Goal: Find specific page/section: Find specific page/section

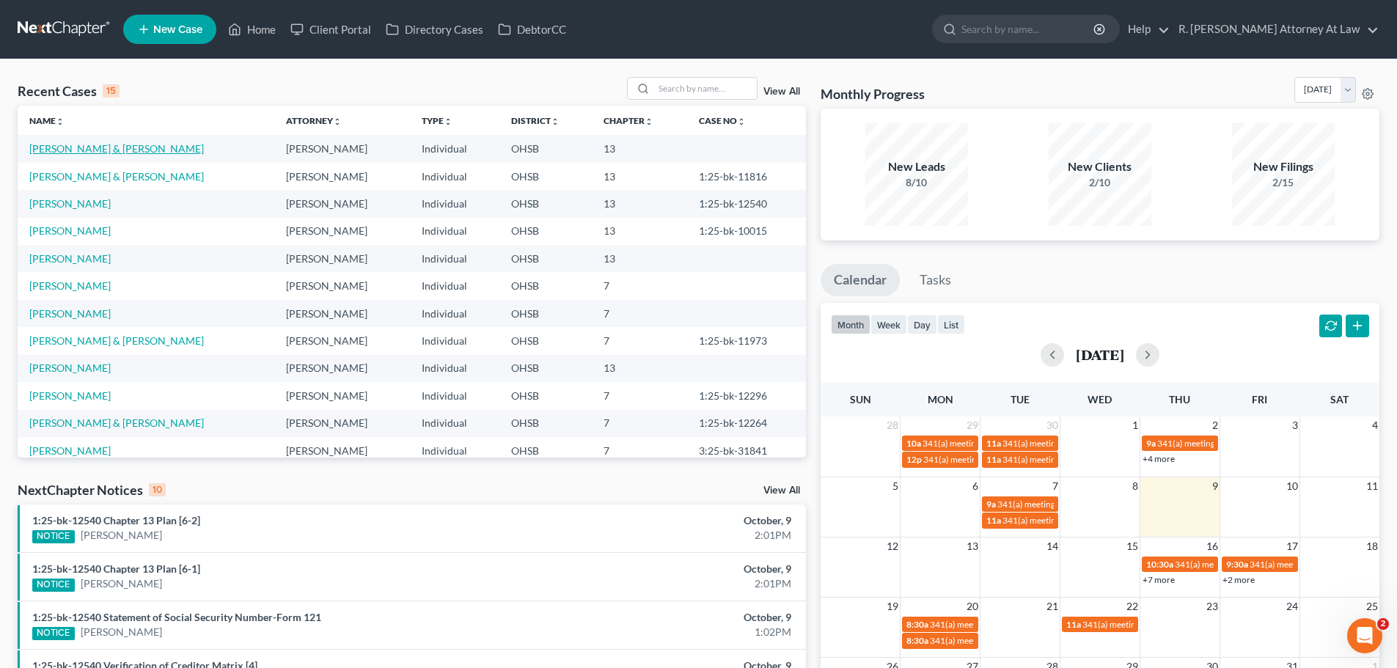
click at [95, 146] on link "[PERSON_NAME] & [PERSON_NAME]" at bounding box center [116, 148] width 175 height 12
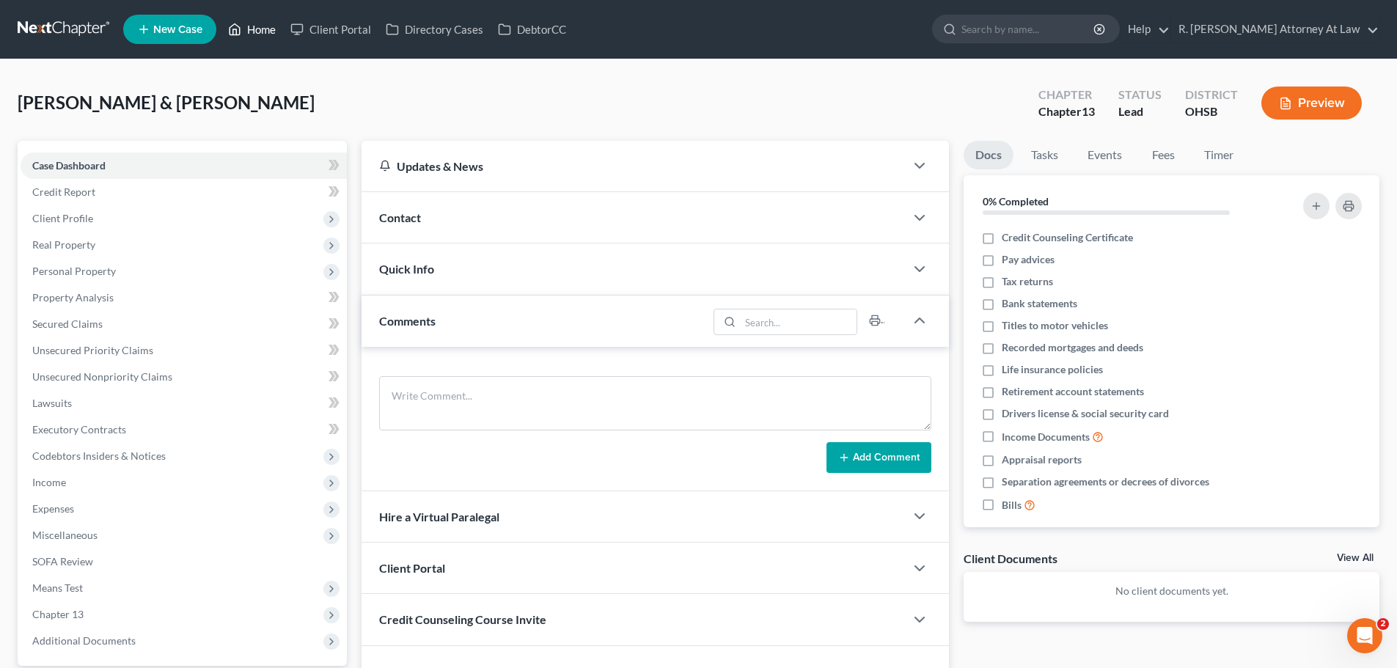
click at [252, 26] on link "Home" at bounding box center [252, 29] width 62 height 26
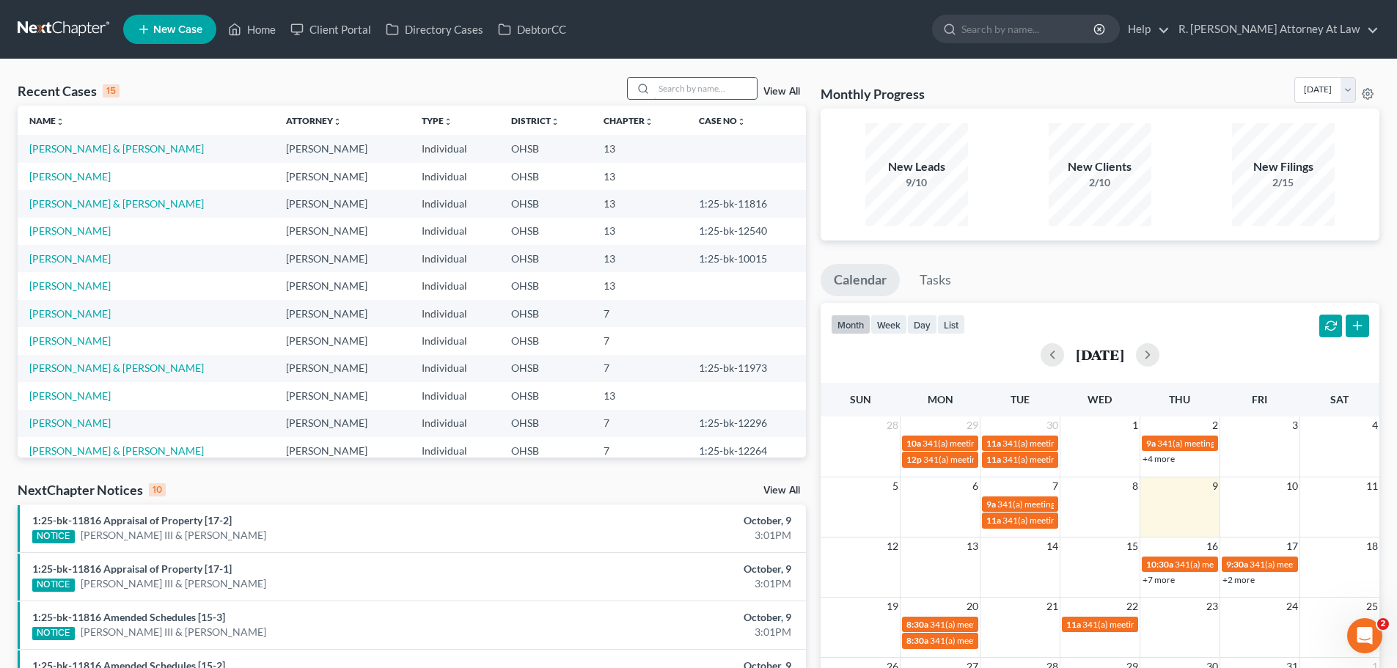
click at [666, 81] on input "search" at bounding box center [705, 88] width 103 height 21
type input "HOAGSN"
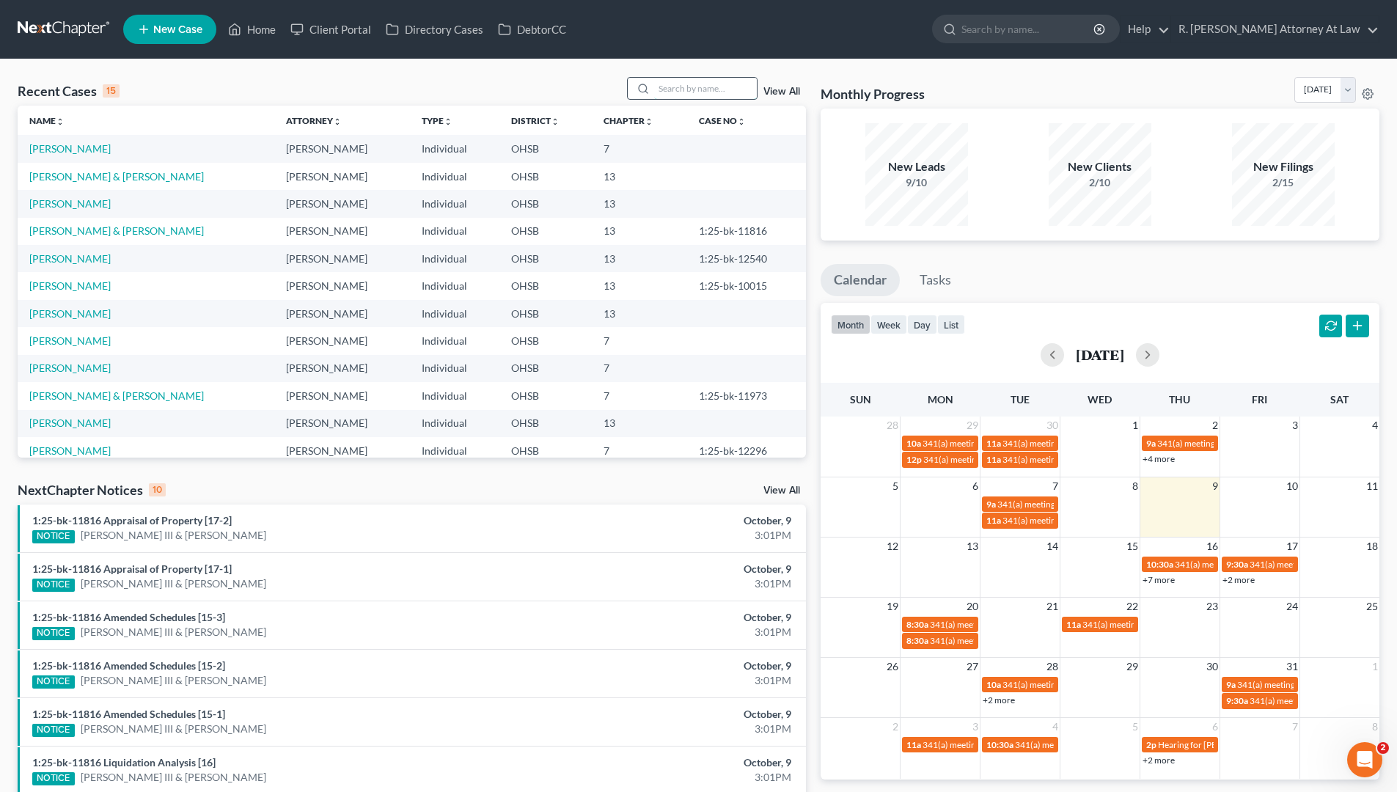
click at [712, 98] on input "search" at bounding box center [705, 88] width 103 height 21
click at [708, 87] on input "search" at bounding box center [705, 88] width 103 height 21
type input "HOGANS"
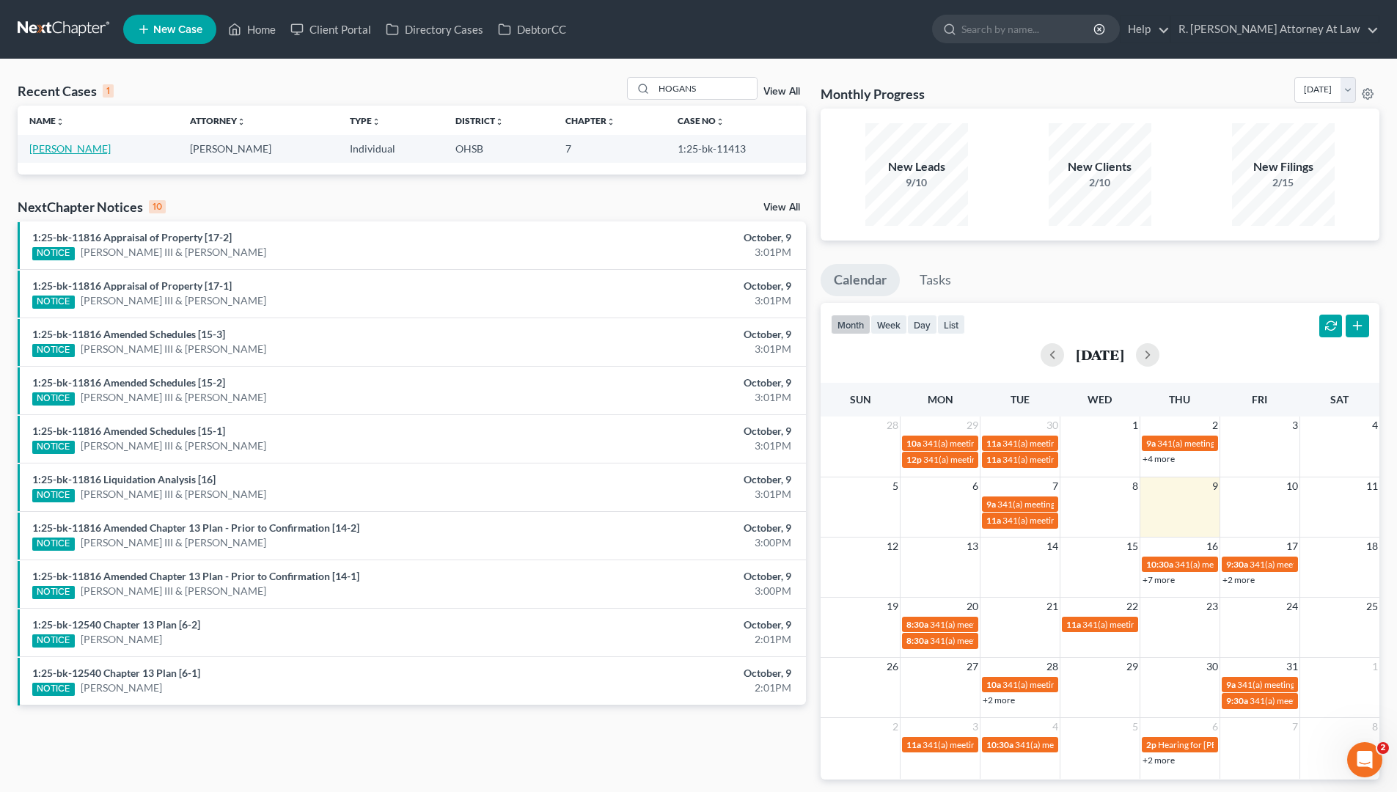
click at [78, 145] on link "[PERSON_NAME]" at bounding box center [69, 148] width 81 height 12
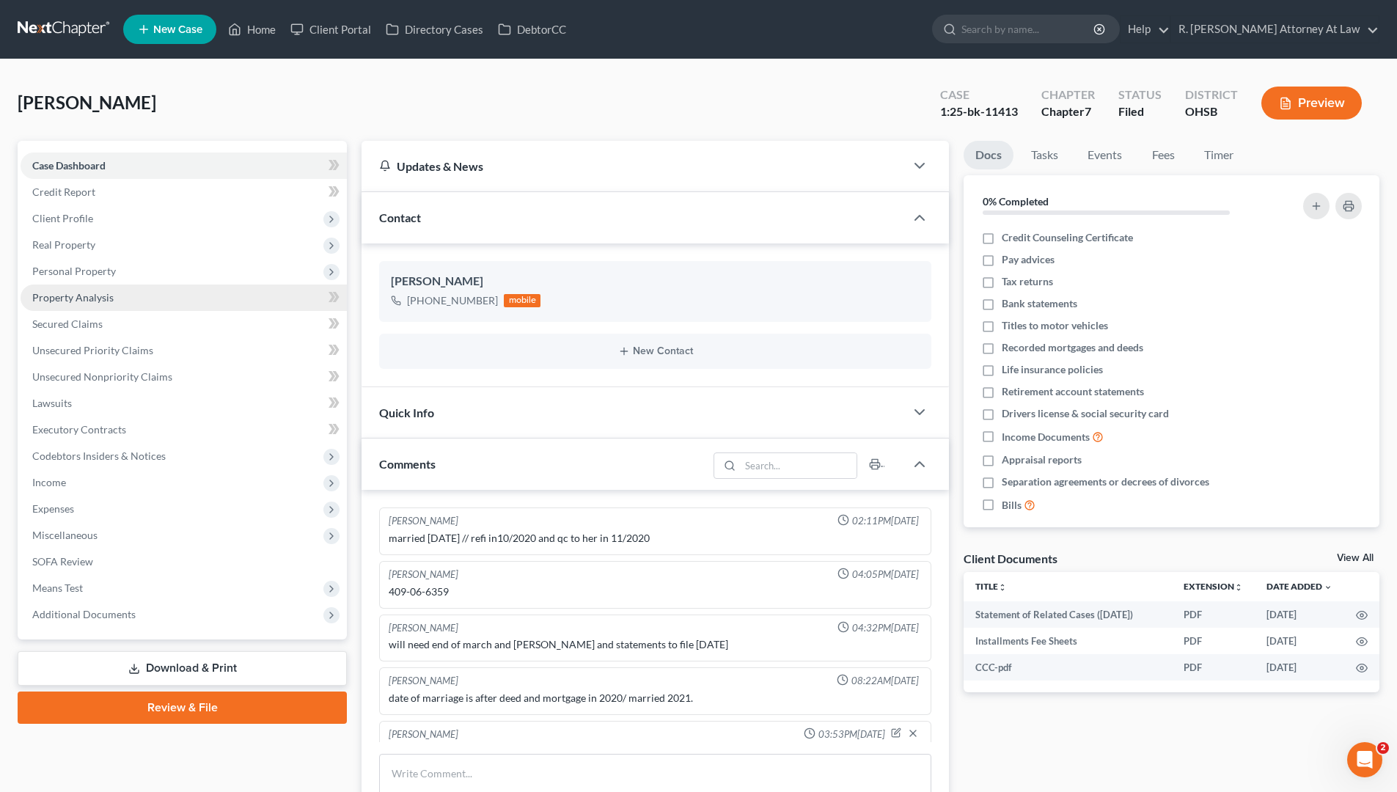
scroll to position [56, 0]
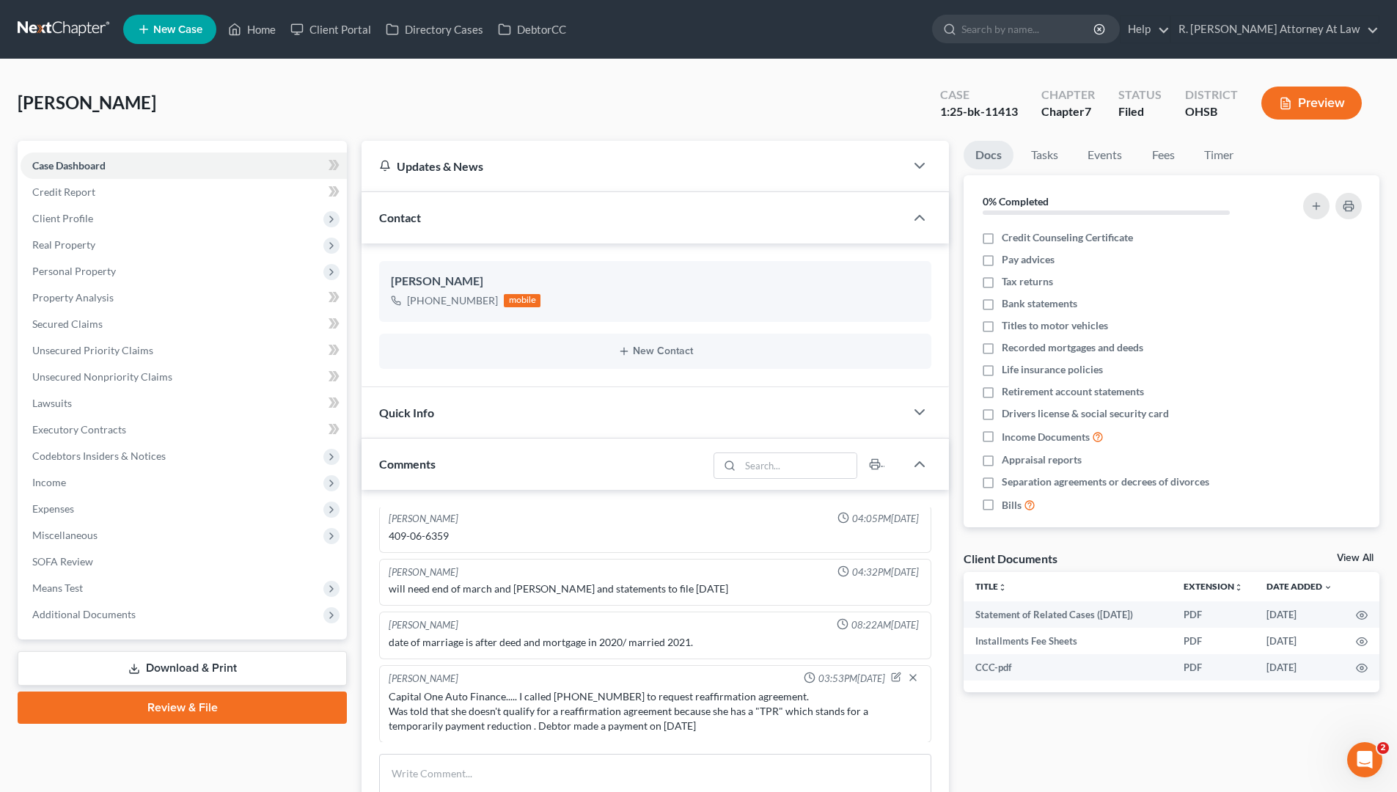
click at [703, 10] on nav "Home New Case Client Portal Directory Cases DebtorCC R. [PERSON_NAME] Attorney …" at bounding box center [698, 29] width 1397 height 59
drag, startPoint x: 910, startPoint y: 36, endPoint x: 822, endPoint y: 37, distance: 87.3
click at [985, 131] on div "Home New Case Client Portal Directory Cases DebtorCC R. [PERSON_NAME] Attorney …" at bounding box center [698, 565] width 1397 height 1131
click at [820, 37] on ul "New Case Home Client Portal Directory Cases DebtorCC - No Result - See all resu…" at bounding box center [751, 29] width 1257 height 38
drag, startPoint x: 857, startPoint y: 30, endPoint x: 896, endPoint y: 11, distance: 43.3
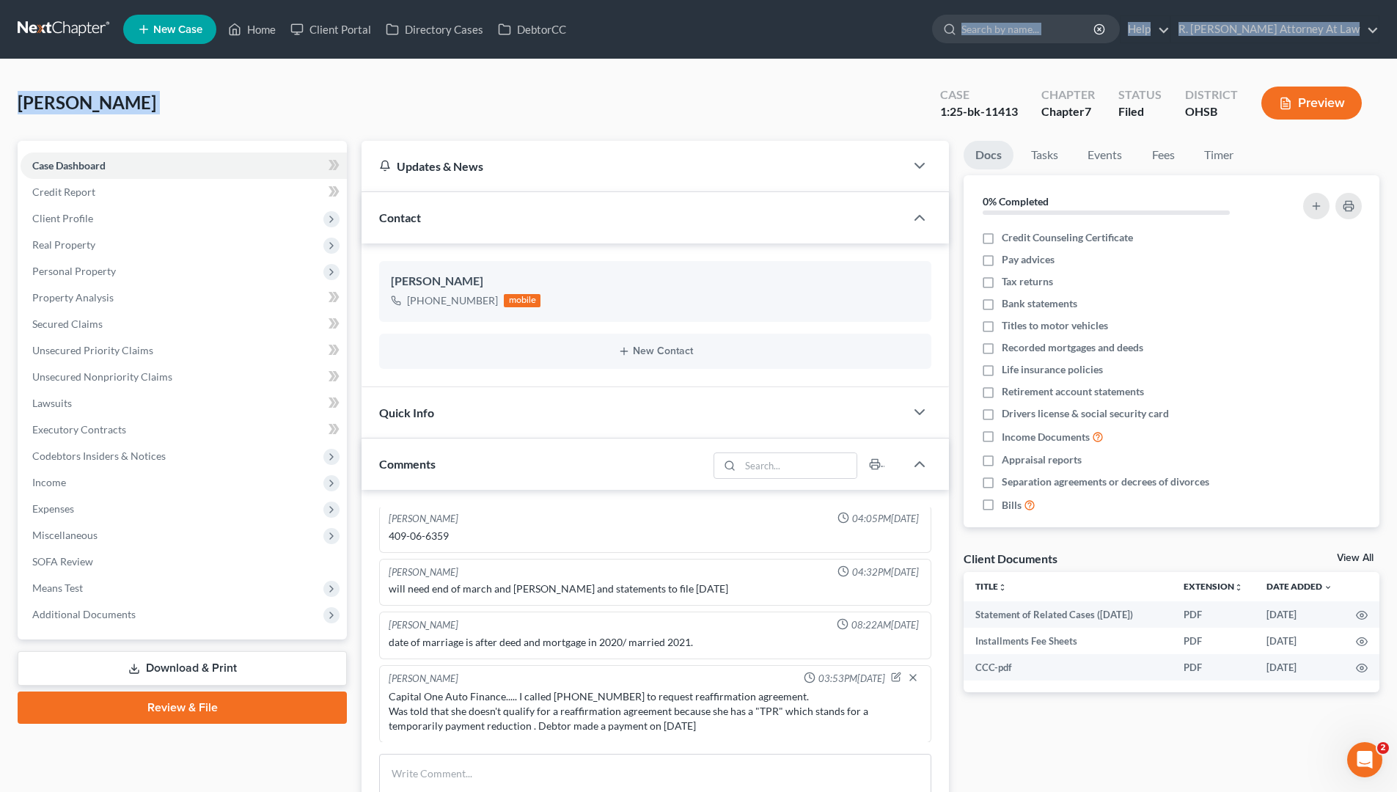
click at [905, 40] on ul "New Case Home Client Portal Directory Cases DebtorCC - No Result - See all resu…" at bounding box center [751, 29] width 1257 height 38
click at [896, 11] on ul "New Case Home Client Portal Directory Cases DebtorCC - No Result - See all resu…" at bounding box center [751, 29] width 1257 height 38
click at [897, 11] on ul "New Case Home Client Portal Directory Cases DebtorCC - No Result - See all resu…" at bounding box center [751, 29] width 1257 height 38
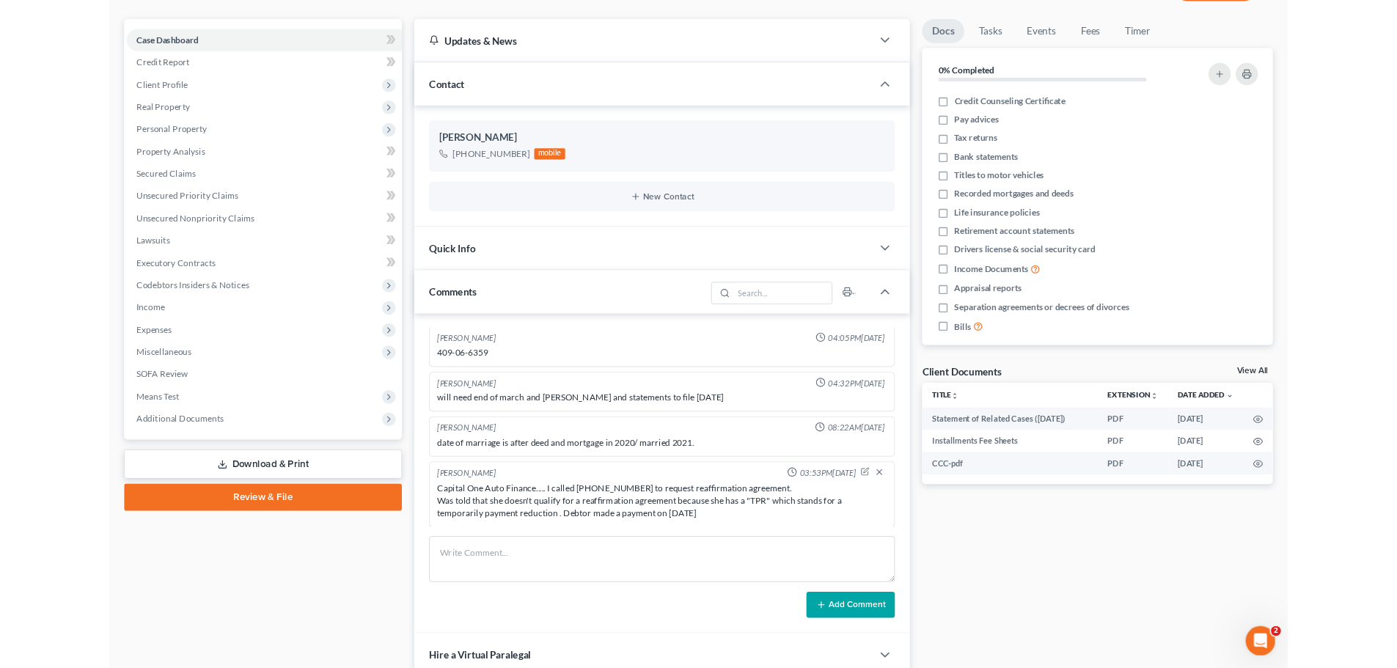
scroll to position [121, 0]
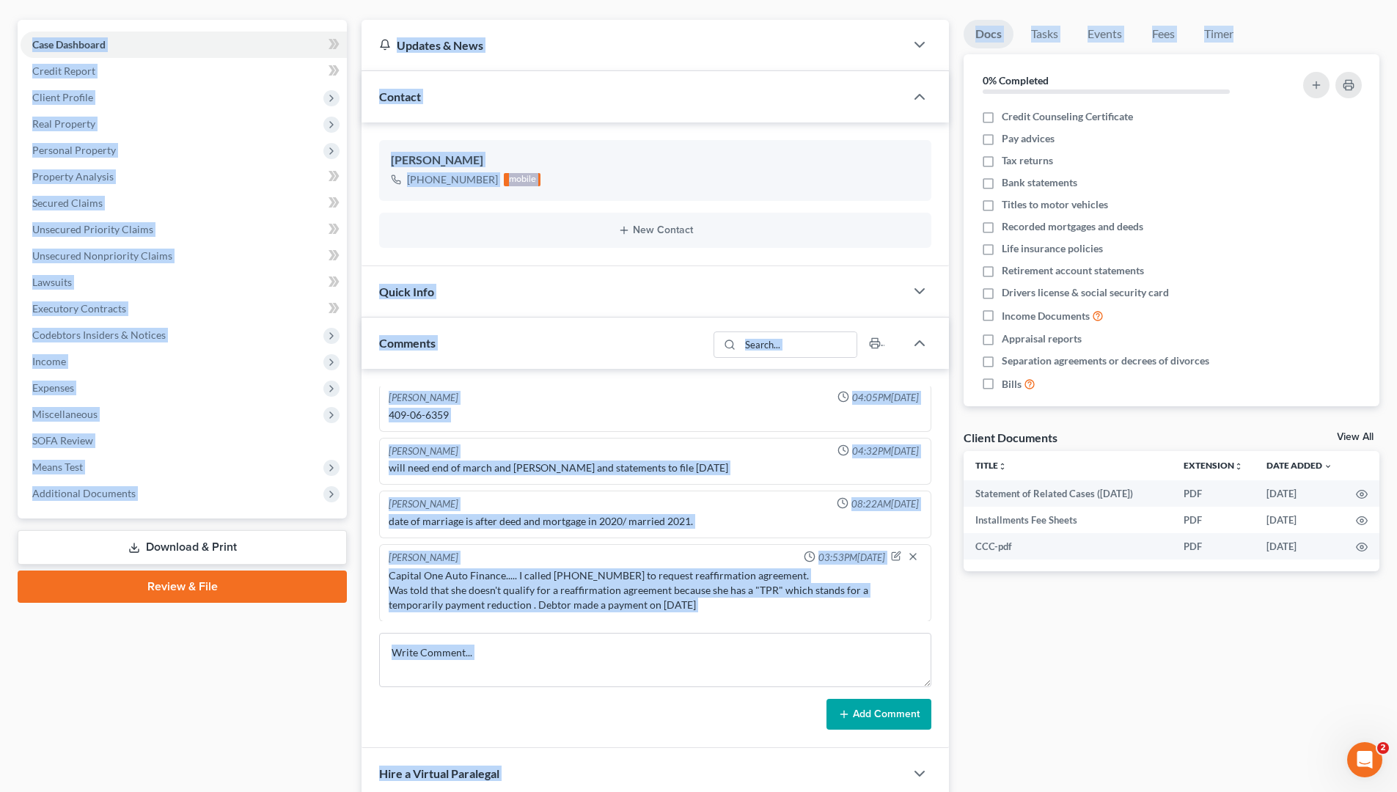
drag, startPoint x: 1256, startPoint y: 17, endPoint x: 756, endPoint y: 23, distance: 499.6
click at [1397, 24] on html "Home New Case Client Portal Directory Cases DebtorCC R. [PERSON_NAME] Attorney …" at bounding box center [698, 444] width 1397 height 1131
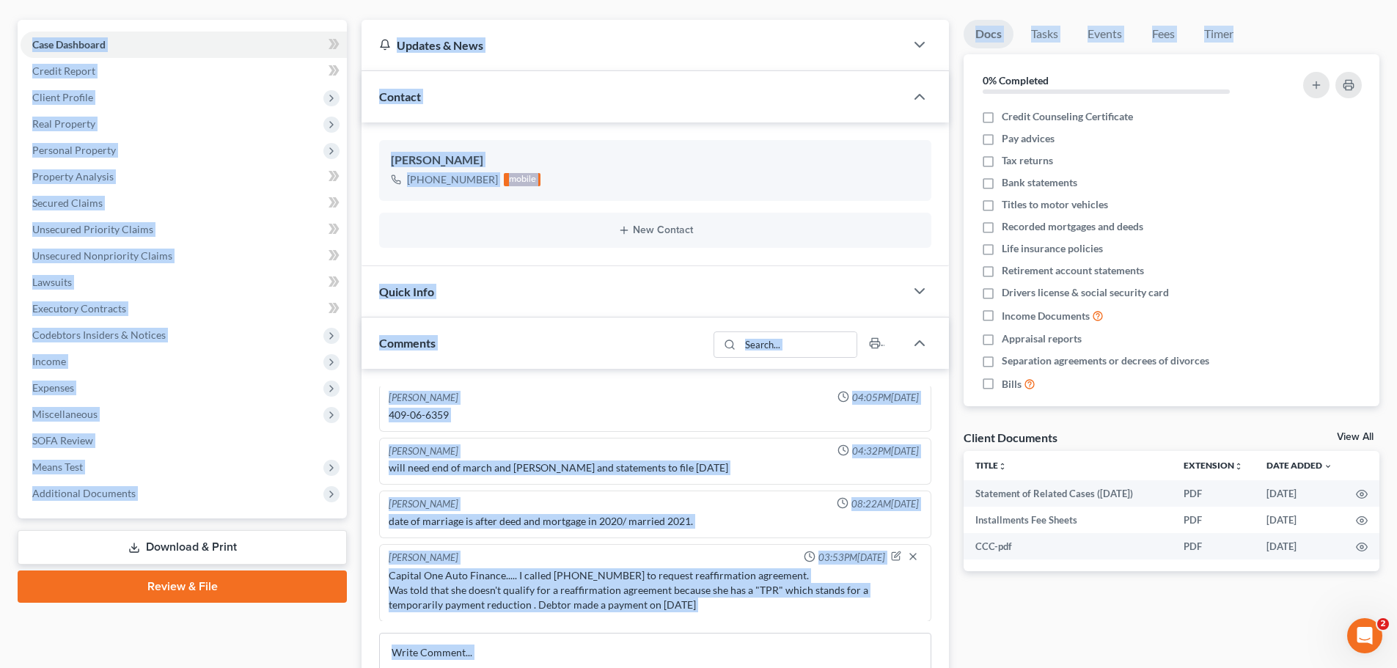
click at [794, 79] on div "Contact" at bounding box center [634, 96] width 544 height 51
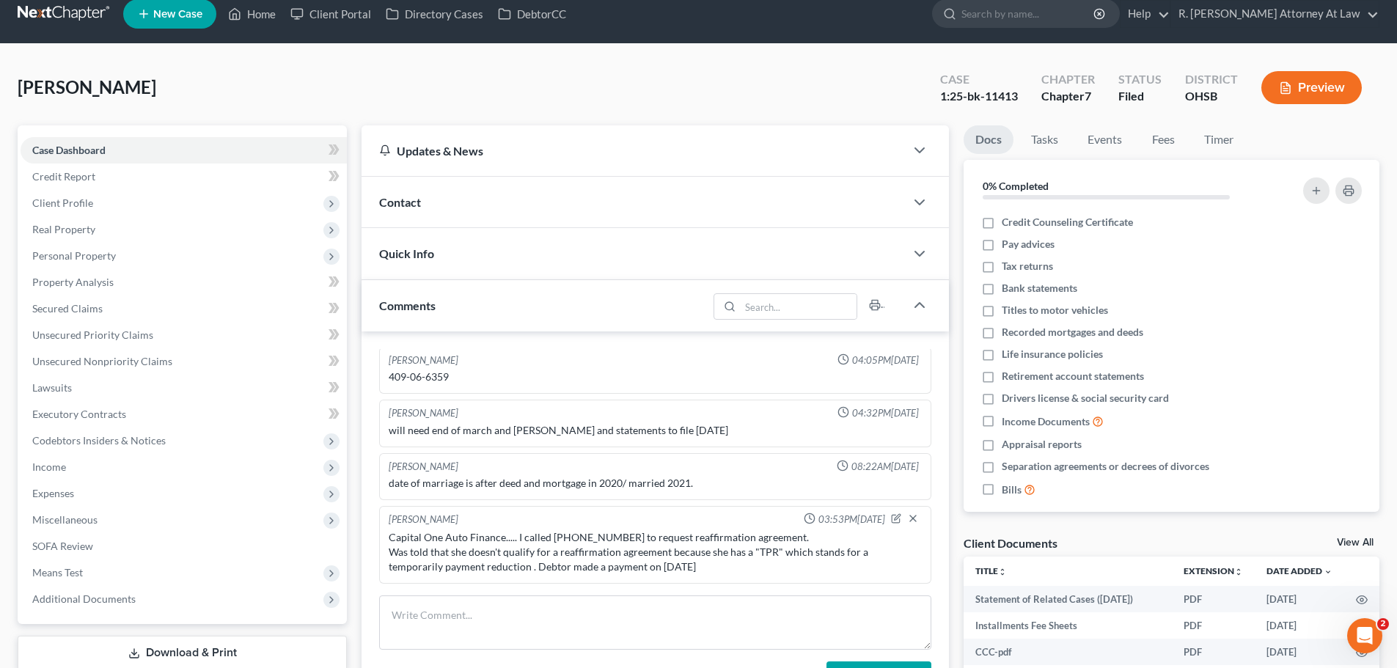
scroll to position [0, 0]
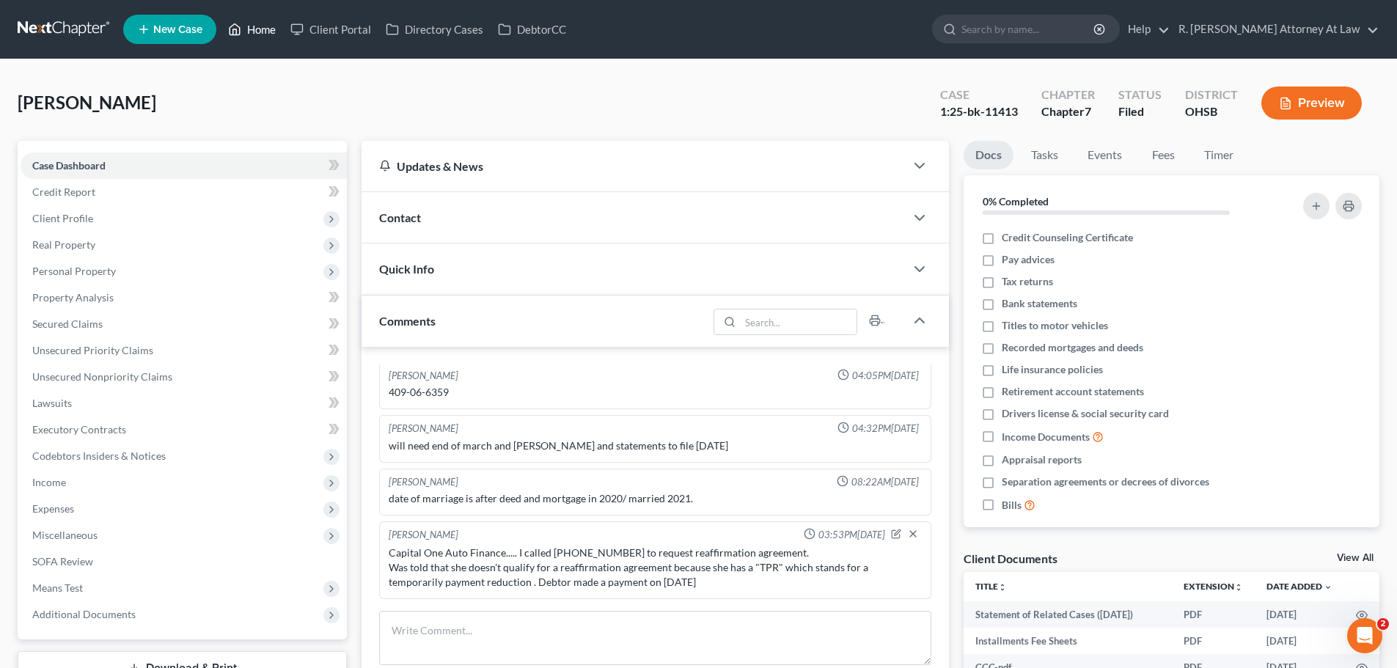
drag, startPoint x: 271, startPoint y: 34, endPoint x: 291, endPoint y: 2, distance: 37.6
click at [271, 34] on link "Home" at bounding box center [252, 29] width 62 height 26
